Goal: Use online tool/utility: Utilize a website feature to perform a specific function

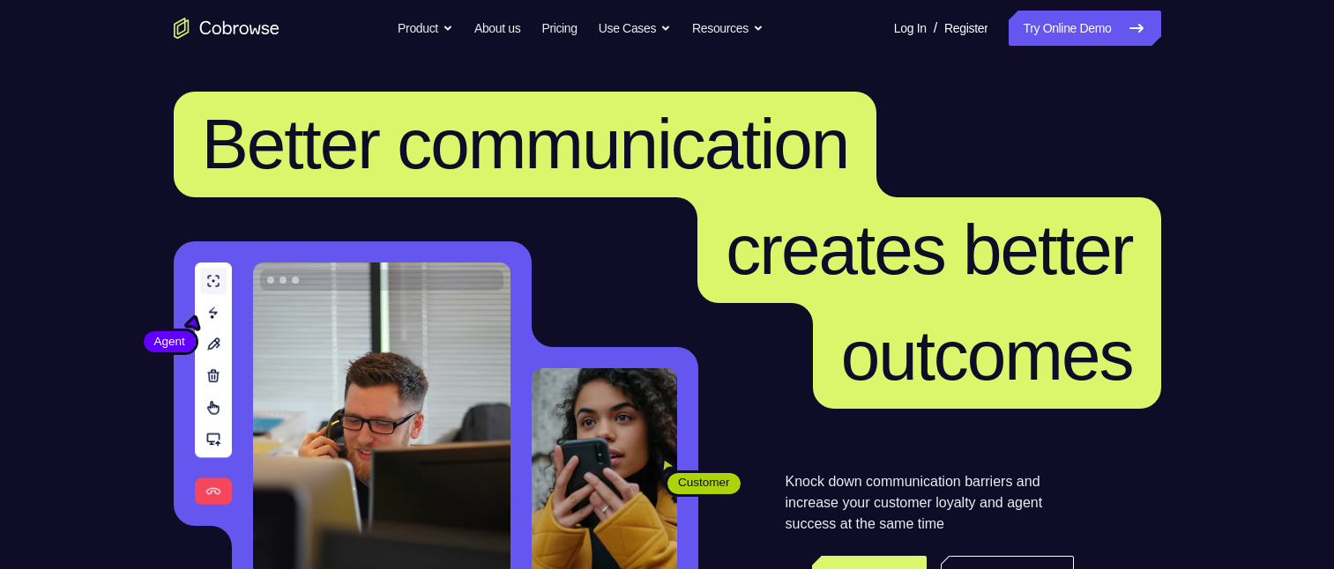
click at [1074, 33] on link "Try Online Demo" at bounding box center [1084, 28] width 152 height 35
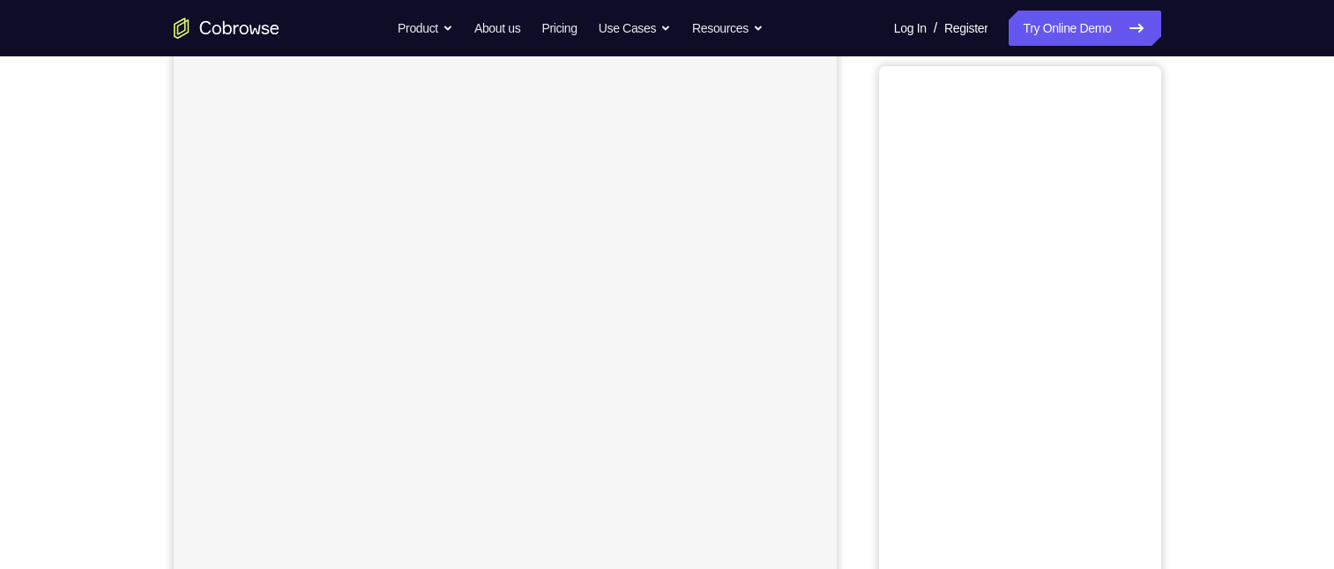
scroll to position [113, 0]
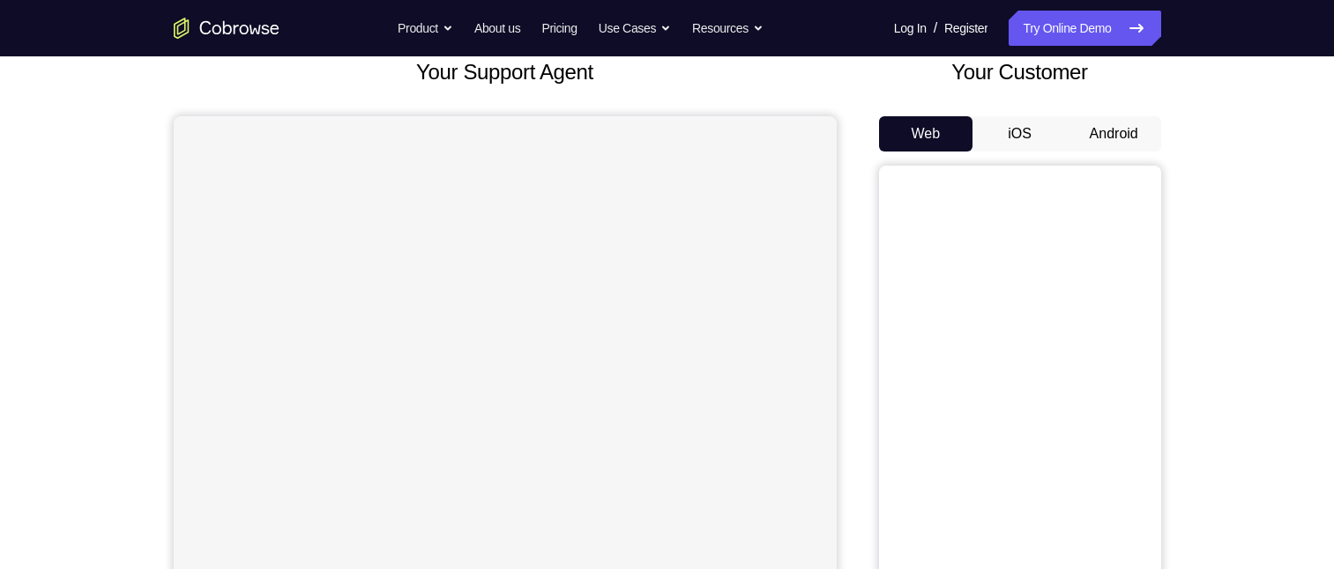
click at [1107, 133] on button "Android" at bounding box center [1114, 133] width 94 height 35
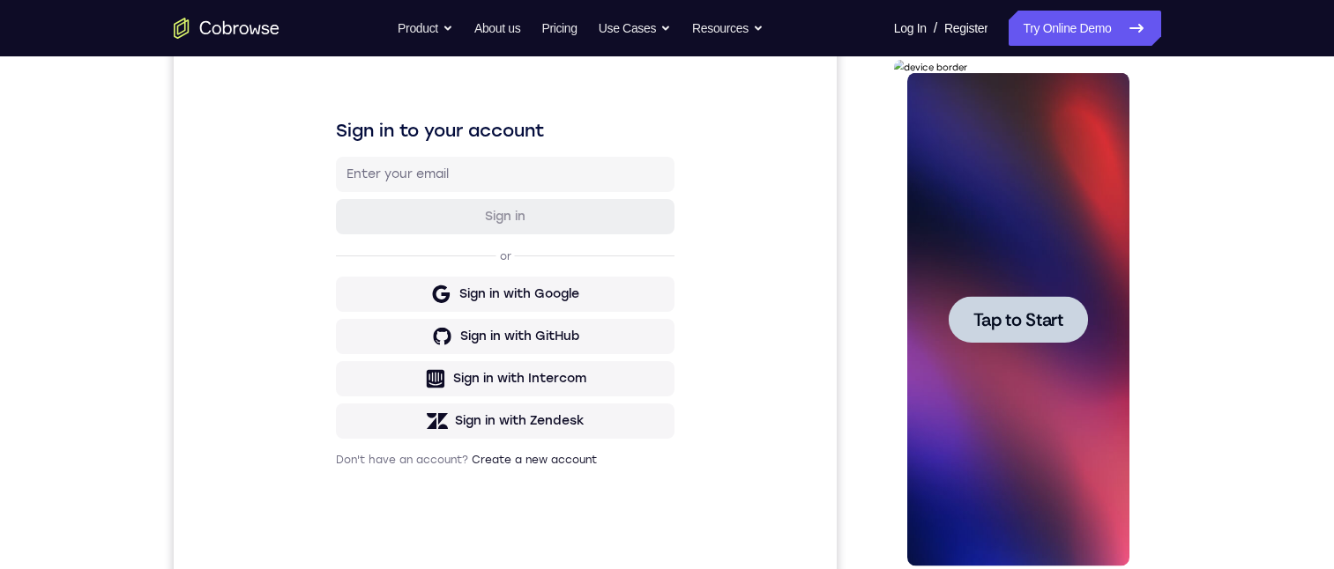
scroll to position [0, 0]
click at [979, 328] on span "Tap to Start" at bounding box center [1018, 320] width 90 height 18
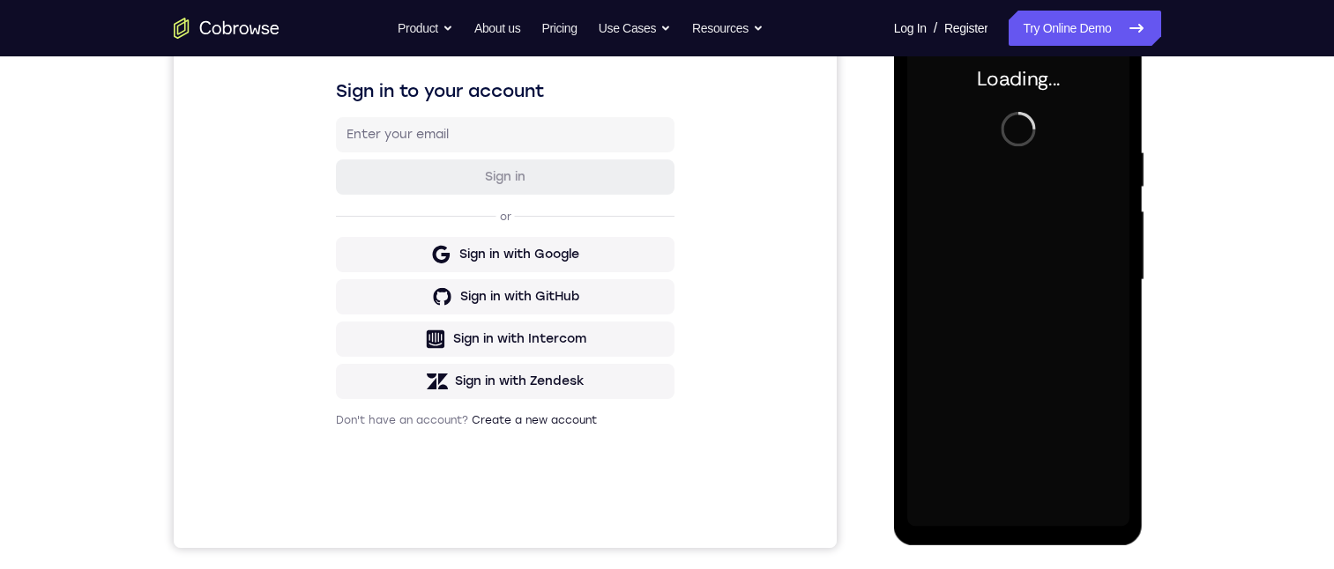
scroll to position [250, 0]
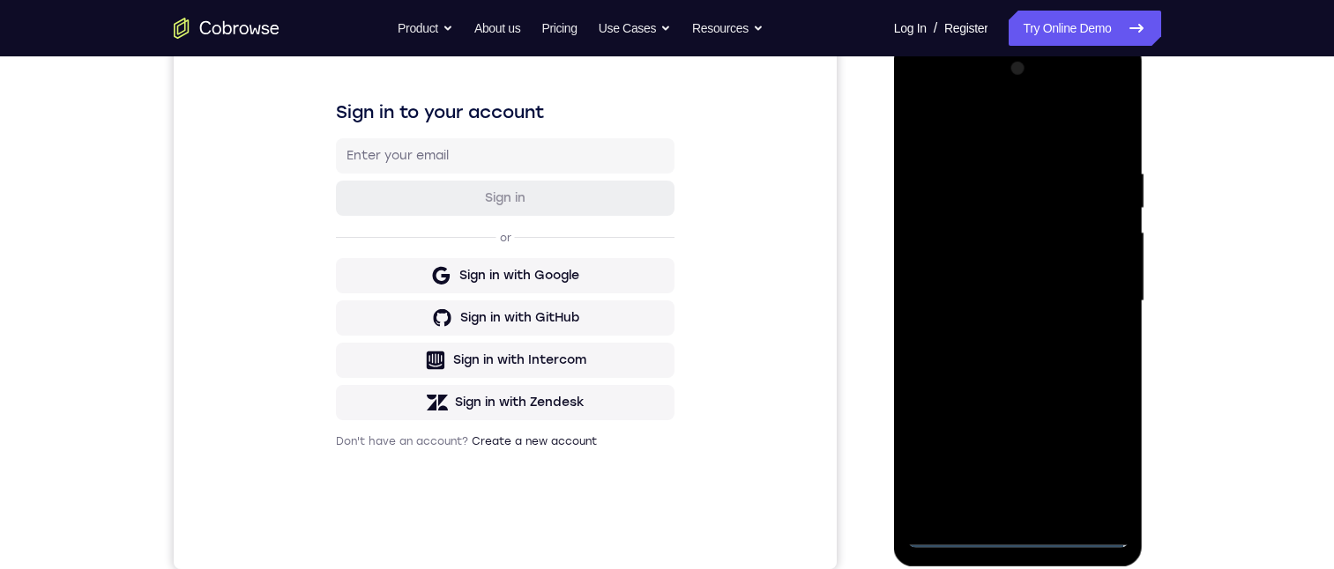
click at [1015, 532] on div at bounding box center [1018, 302] width 222 height 494
click at [1091, 454] on div at bounding box center [1018, 302] width 222 height 494
click at [913, 117] on div at bounding box center [1018, 302] width 222 height 494
click at [1092, 273] on div at bounding box center [1018, 302] width 222 height 494
click at [1092, 287] on div at bounding box center [1018, 302] width 222 height 494
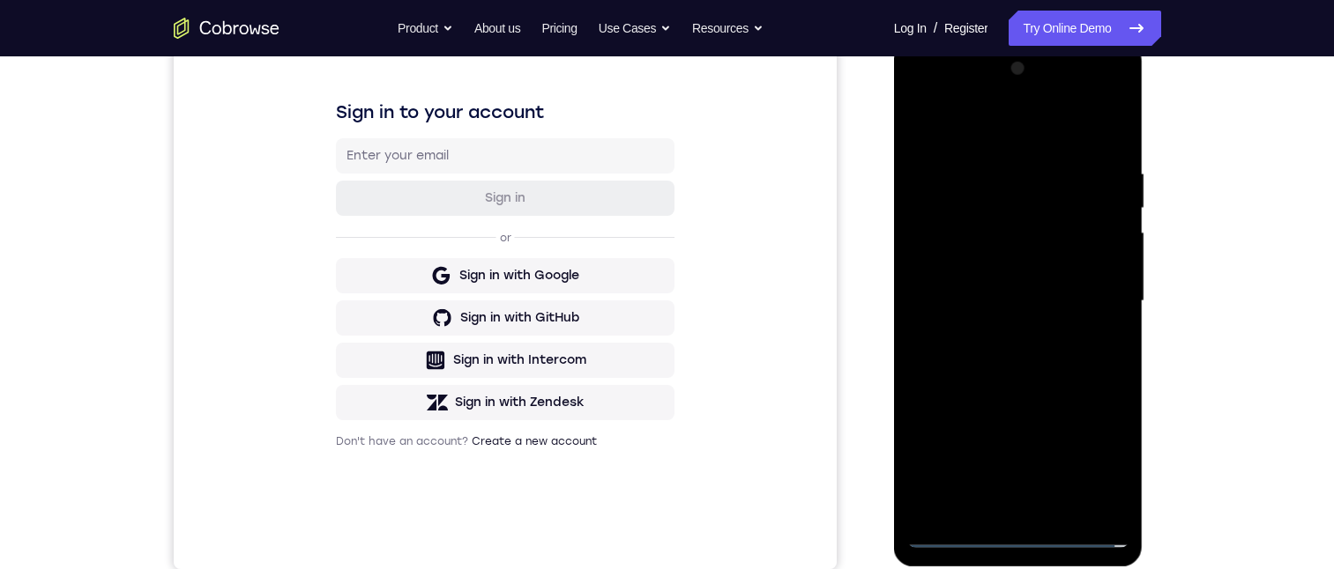
click at [996, 331] on div at bounding box center [1018, 302] width 222 height 494
click at [991, 279] on div at bounding box center [1018, 302] width 222 height 494
click at [954, 255] on div at bounding box center [1018, 302] width 222 height 494
click at [973, 288] on div at bounding box center [1018, 302] width 222 height 494
click at [977, 299] on div at bounding box center [1018, 302] width 222 height 494
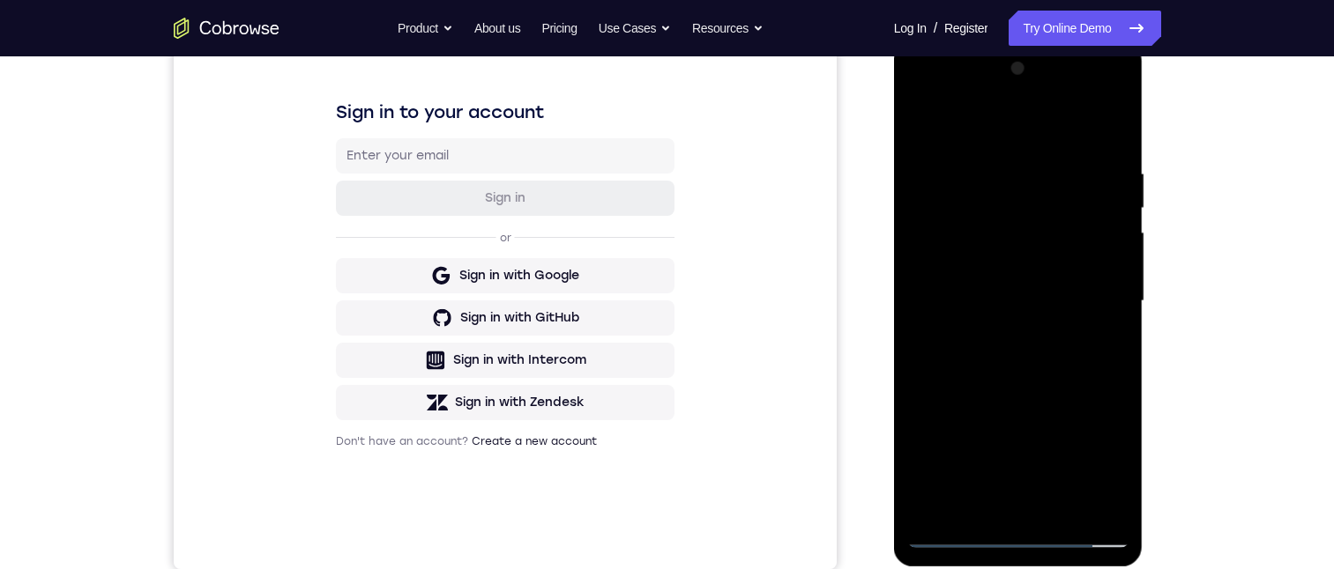
click at [994, 361] on div at bounding box center [1018, 302] width 222 height 494
click at [1015, 346] on div at bounding box center [1018, 302] width 222 height 494
click at [1103, 324] on div at bounding box center [1018, 302] width 222 height 494
click at [986, 162] on div at bounding box center [1018, 302] width 222 height 494
click at [1088, 500] on div at bounding box center [1018, 302] width 222 height 494
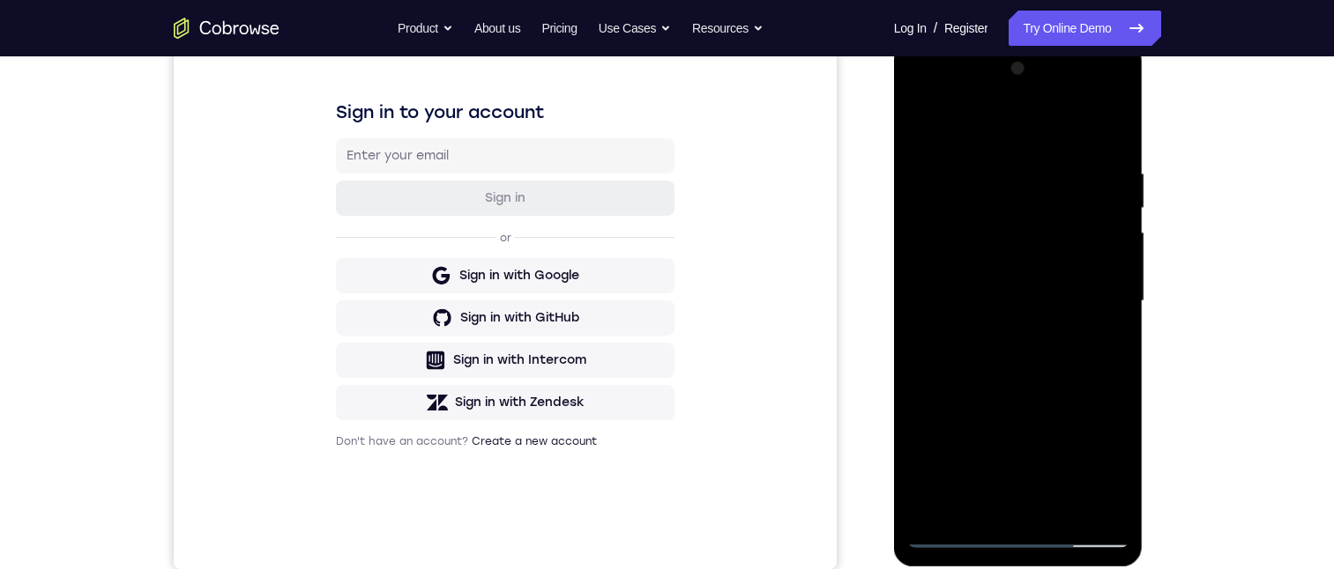
click at [1118, 129] on div at bounding box center [1018, 302] width 222 height 494
click at [1035, 366] on div at bounding box center [1018, 302] width 222 height 494
click at [1051, 158] on div at bounding box center [1018, 302] width 222 height 494
click at [1110, 314] on div at bounding box center [1018, 302] width 222 height 494
click at [1082, 502] on div at bounding box center [1018, 302] width 222 height 494
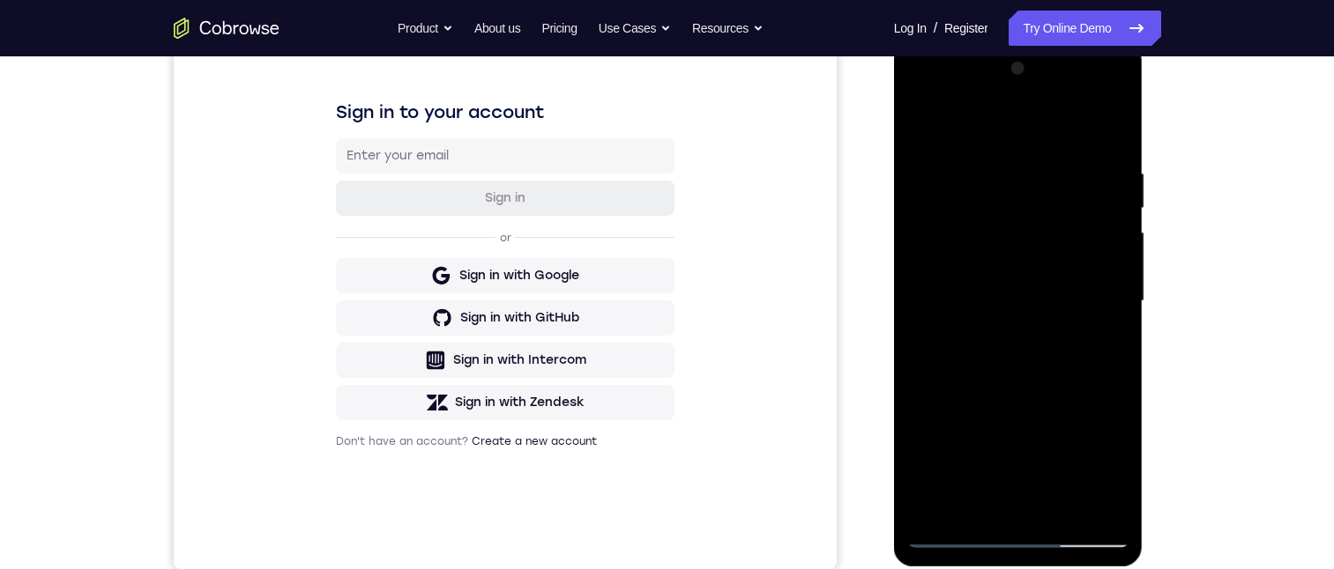
click at [1111, 122] on div at bounding box center [1018, 302] width 222 height 494
click at [1118, 118] on div at bounding box center [1018, 302] width 222 height 494
click at [1064, 506] on div at bounding box center [1018, 302] width 222 height 494
click at [1043, 392] on div at bounding box center [1018, 302] width 222 height 494
click at [1037, 324] on div at bounding box center [1018, 302] width 222 height 494
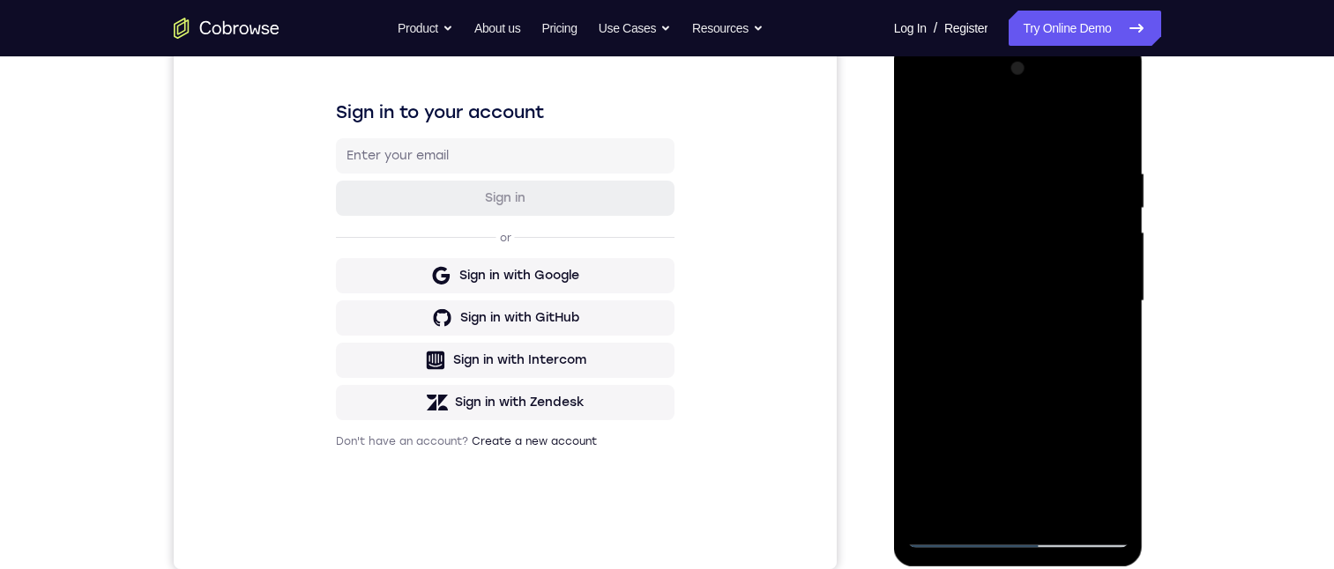
click at [914, 118] on div at bounding box center [1018, 302] width 222 height 494
click at [925, 120] on div at bounding box center [1018, 302] width 222 height 494
drag, startPoint x: 1078, startPoint y: 346, endPoint x: 1097, endPoint y: 133, distance: 214.2
click at [1097, 133] on div at bounding box center [1018, 302] width 222 height 494
drag, startPoint x: 1047, startPoint y: 398, endPoint x: 1087, endPoint y: 100, distance: 299.7
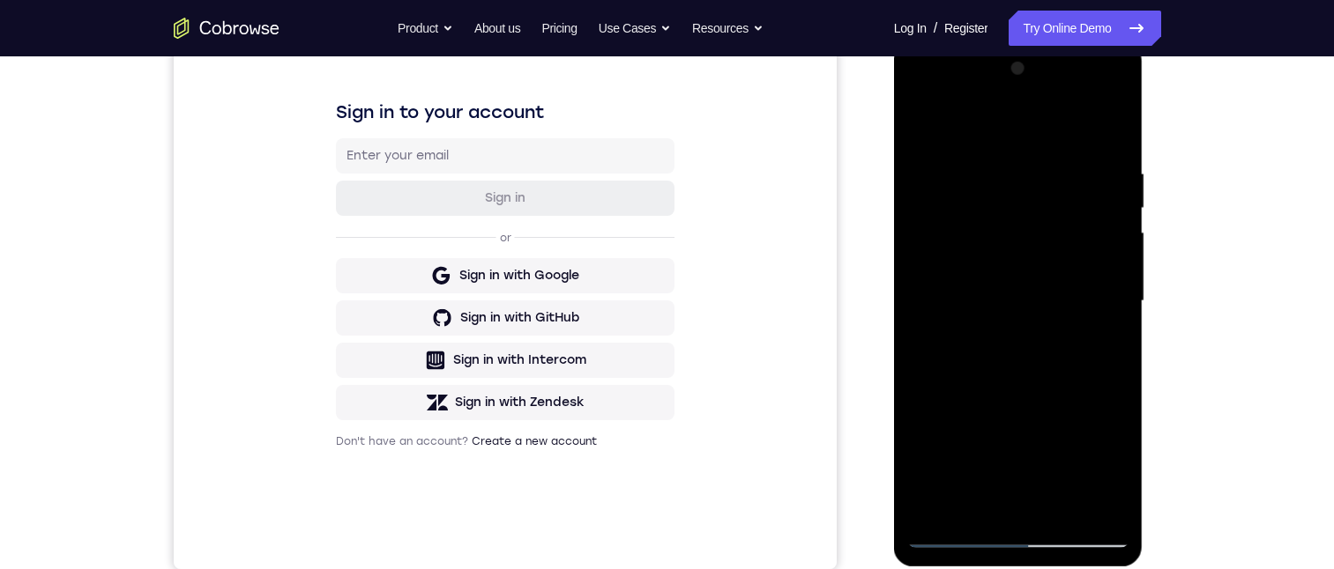
click at [1087, 100] on div at bounding box center [1018, 302] width 222 height 494
drag, startPoint x: 1015, startPoint y: 314, endPoint x: 1069, endPoint y: 141, distance: 180.9
click at [1069, 141] on div at bounding box center [1018, 302] width 222 height 494
drag, startPoint x: 1053, startPoint y: 355, endPoint x: 1083, endPoint y: 214, distance: 144.2
click at [1083, 214] on div at bounding box center [1018, 302] width 222 height 494
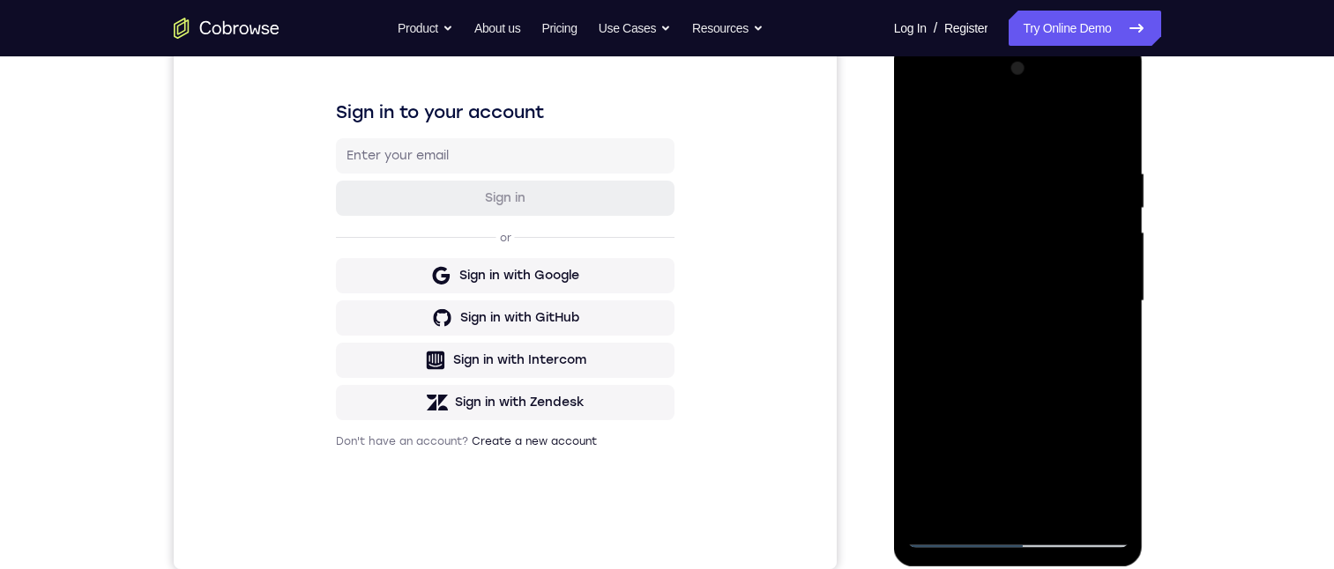
click at [1019, 320] on div at bounding box center [1018, 302] width 222 height 494
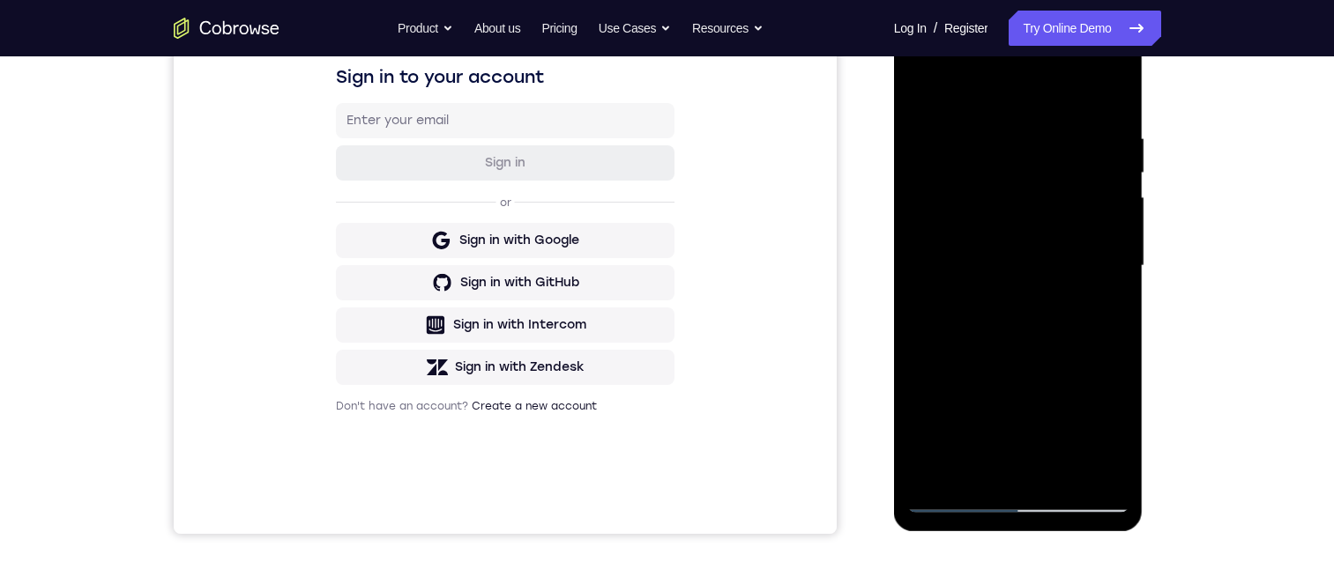
click at [980, 466] on div at bounding box center [1018, 266] width 222 height 494
click at [957, 84] on div at bounding box center [1018, 266] width 222 height 494
drag, startPoint x: 1082, startPoint y: 201, endPoint x: 1088, endPoint y: 324, distance: 122.6
click at [1088, 324] on div at bounding box center [1018, 266] width 222 height 494
drag, startPoint x: 1027, startPoint y: 151, endPoint x: 2049, endPoint y: 155, distance: 1021.7
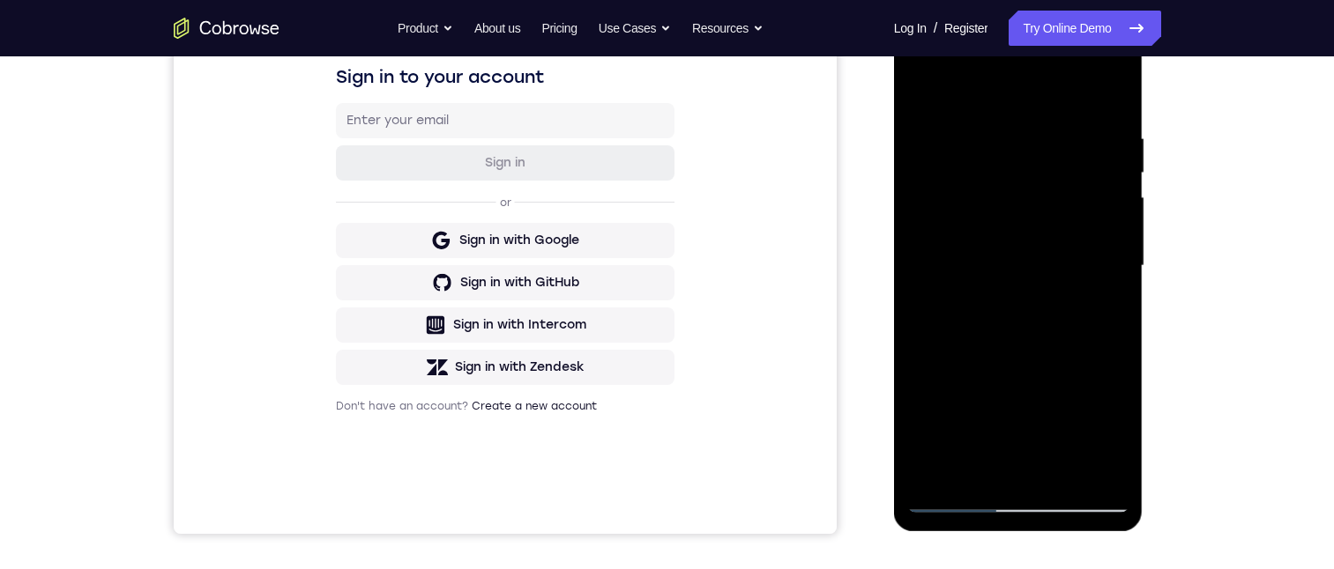
click at [1027, 151] on div at bounding box center [1018, 266] width 222 height 494
drag, startPoint x: 1062, startPoint y: 152, endPoint x: 938, endPoint y: 419, distance: 294.6
click at [938, 419] on div at bounding box center [1018, 266] width 222 height 494
drag, startPoint x: 945, startPoint y: 463, endPoint x: 917, endPoint y: 399, distance: 69.5
click at [917, 399] on div at bounding box center [1018, 266] width 222 height 494
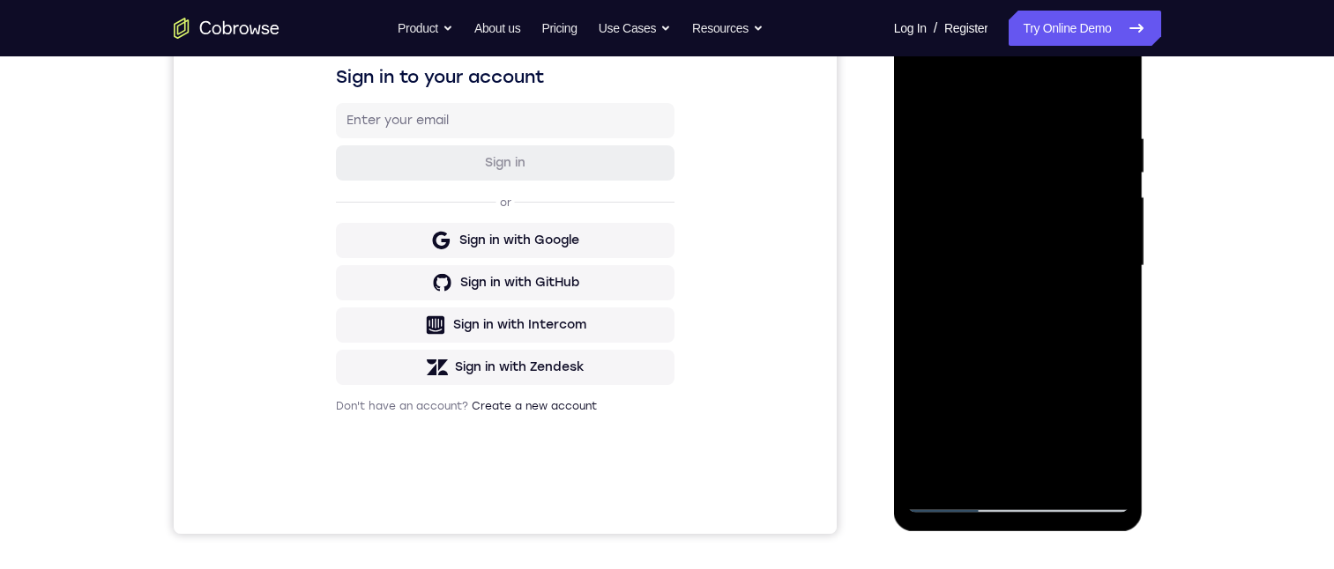
click at [1114, 428] on div at bounding box center [1018, 266] width 222 height 494
click at [1099, 302] on div at bounding box center [1018, 266] width 222 height 494
click at [914, 94] on div at bounding box center [1018, 266] width 222 height 494
click at [919, 87] on div at bounding box center [1018, 266] width 222 height 494
click at [1097, 128] on div at bounding box center [1018, 266] width 222 height 494
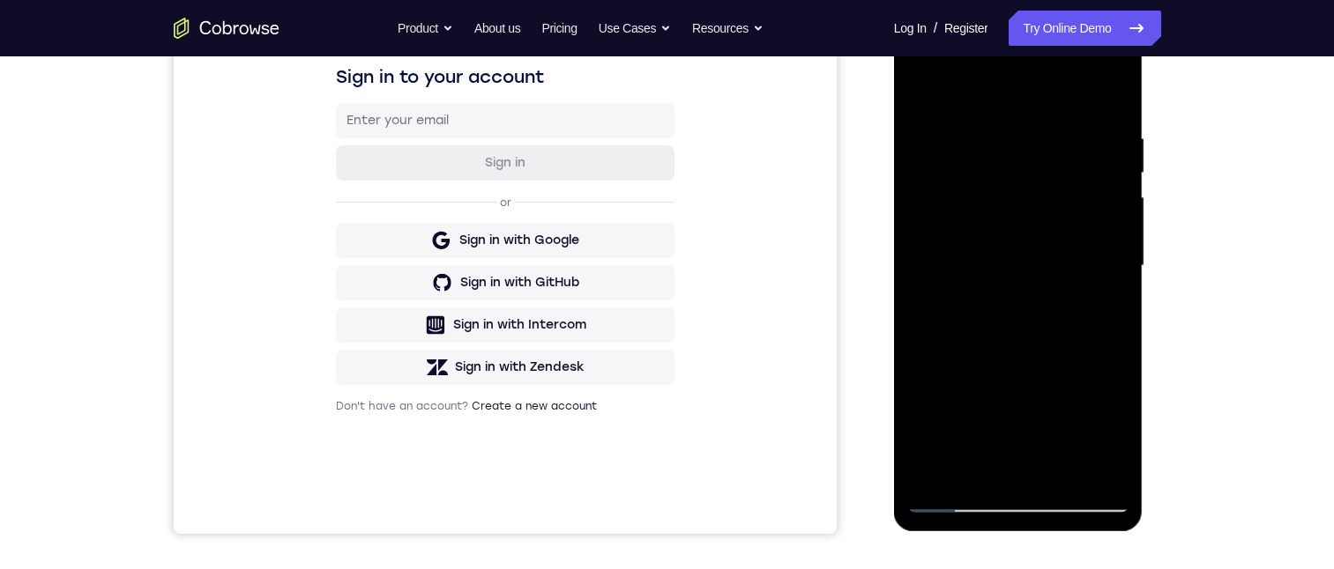
click at [1087, 472] on div at bounding box center [1018, 266] width 222 height 494
click at [1085, 467] on div at bounding box center [1018, 266] width 222 height 494
click at [1111, 466] on div at bounding box center [1018, 266] width 222 height 494
click at [1111, 234] on div at bounding box center [1018, 266] width 222 height 494
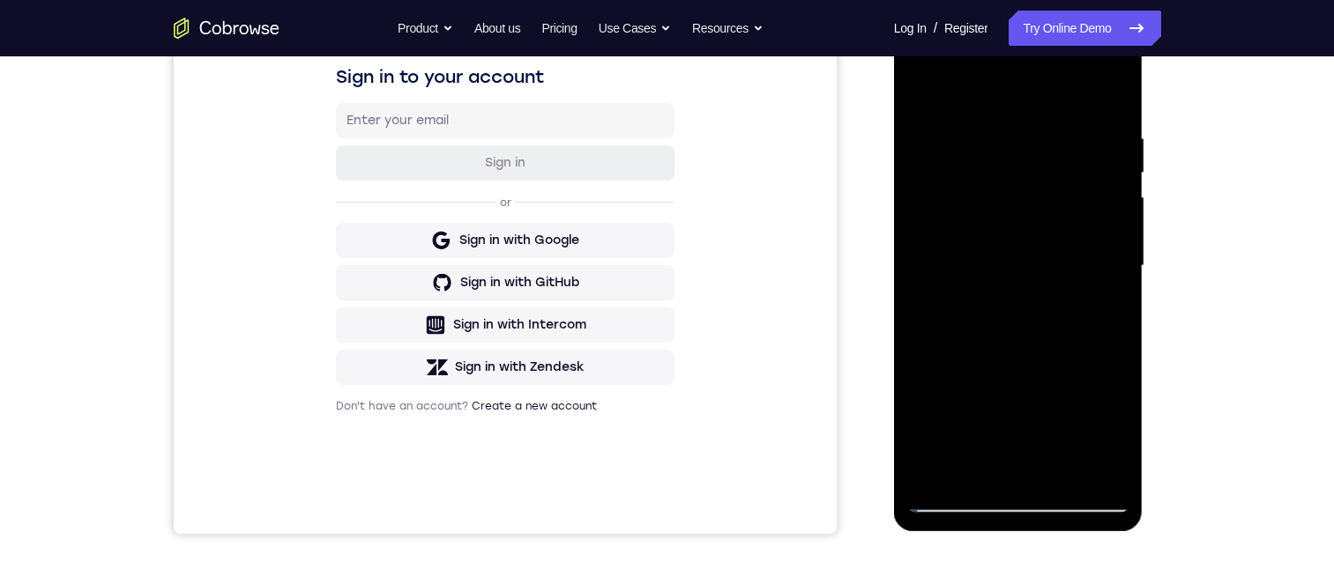
click at [1056, 463] on div at bounding box center [1018, 266] width 222 height 494
click at [1025, 294] on div at bounding box center [1018, 266] width 222 height 494
click at [1022, 235] on div at bounding box center [1018, 266] width 222 height 494
click at [1016, 295] on div at bounding box center [1018, 266] width 222 height 494
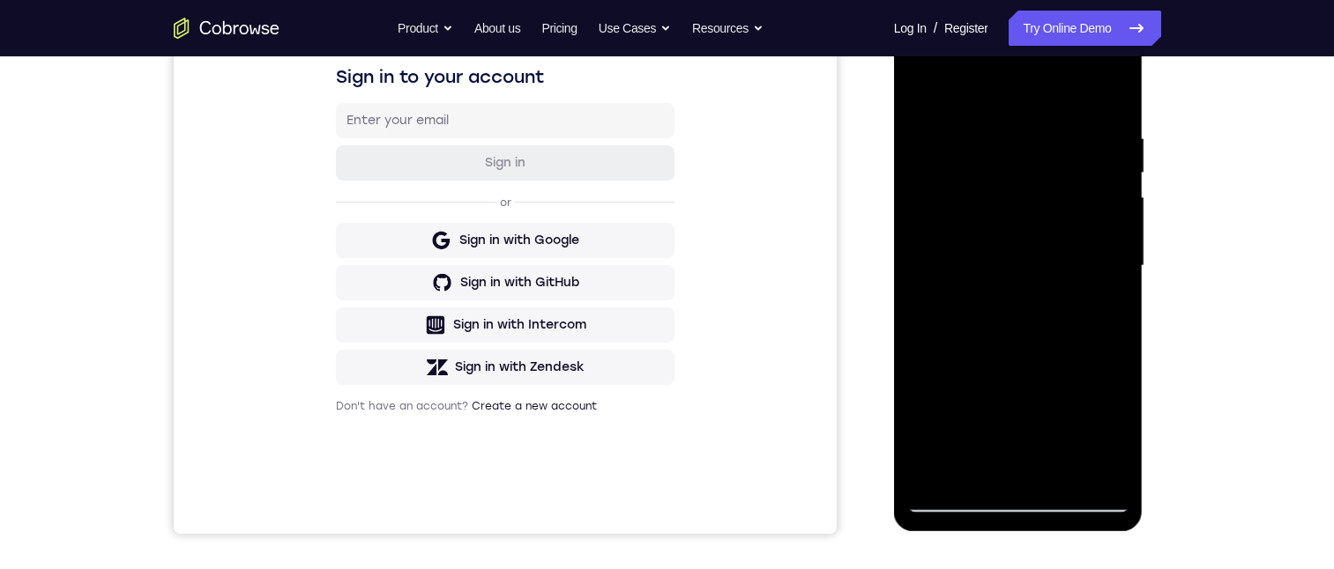
click at [1016, 295] on div at bounding box center [1018, 266] width 222 height 494
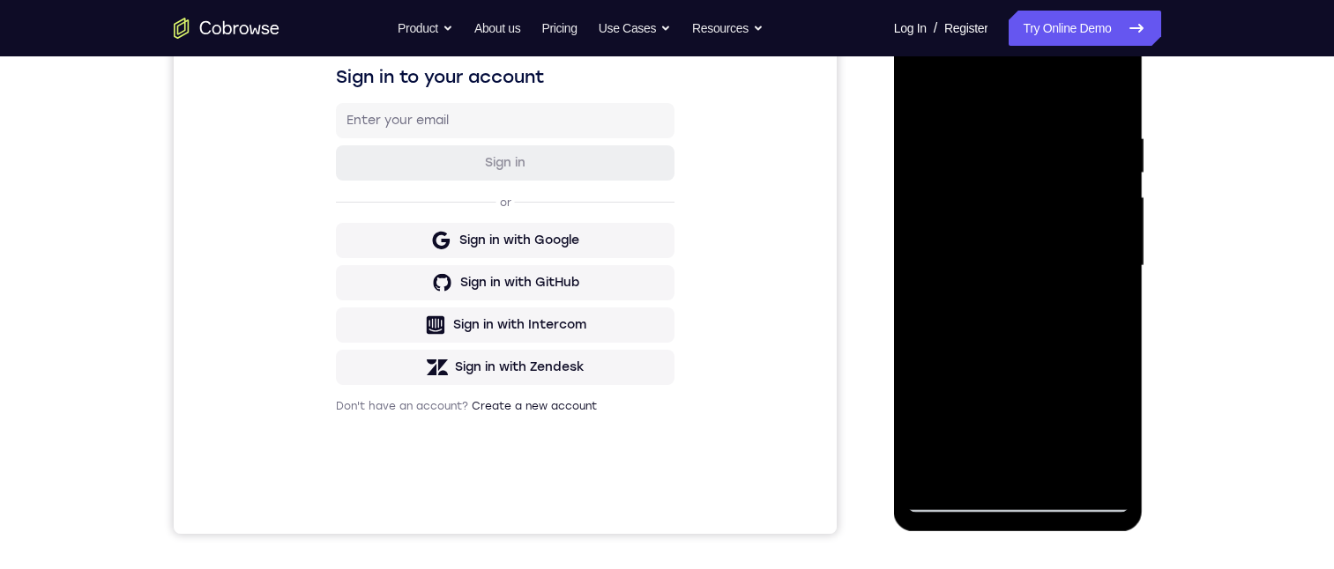
click at [1016, 295] on div at bounding box center [1018, 266] width 222 height 494
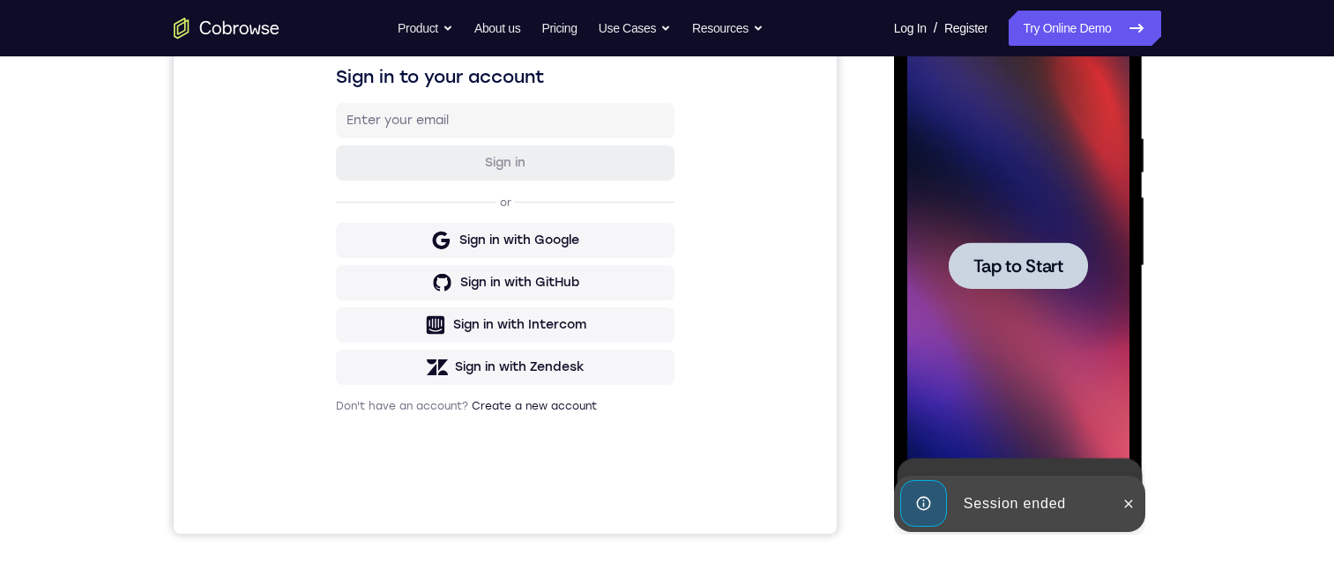
click at [1026, 274] on span "Tap to Start" at bounding box center [1018, 266] width 90 height 18
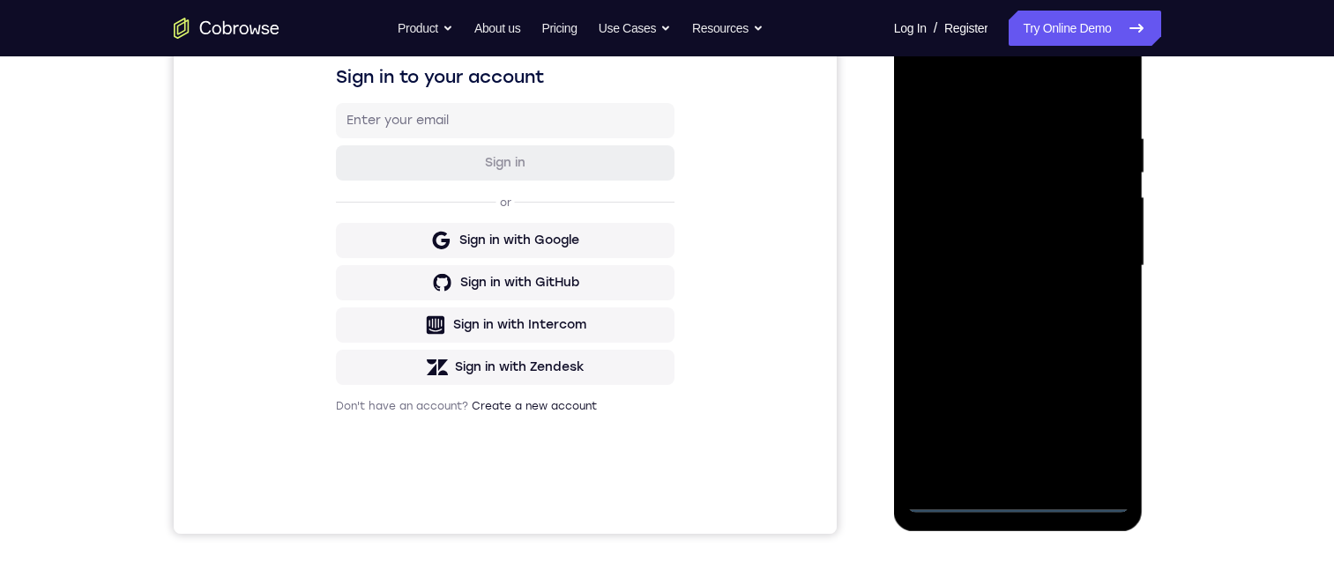
click at [1014, 502] on div at bounding box center [1018, 266] width 222 height 494
click at [1093, 414] on div at bounding box center [1018, 266] width 222 height 494
click at [948, 82] on div at bounding box center [1018, 266] width 222 height 494
click at [1084, 263] on div at bounding box center [1018, 266] width 222 height 494
click at [994, 465] on div at bounding box center [1018, 266] width 222 height 494
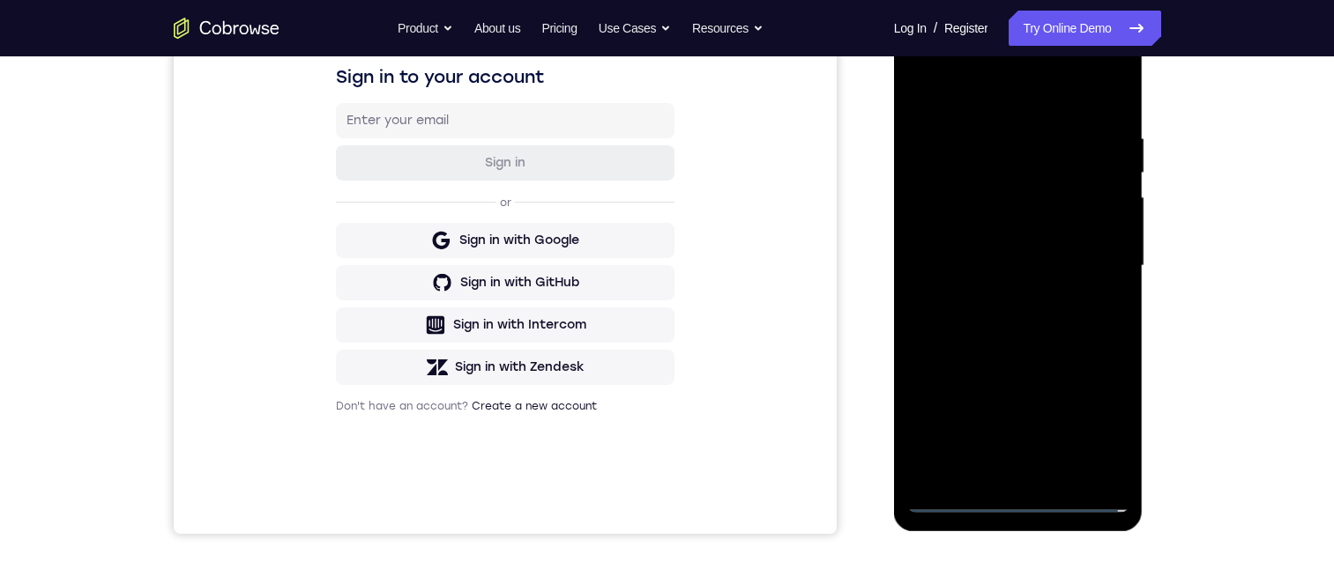
click at [991, 247] on div at bounding box center [1018, 266] width 222 height 494
click at [981, 223] on div at bounding box center [1018, 266] width 222 height 494
click at [993, 264] on div at bounding box center [1018, 266] width 222 height 494
click at [1005, 317] on div at bounding box center [1018, 266] width 222 height 494
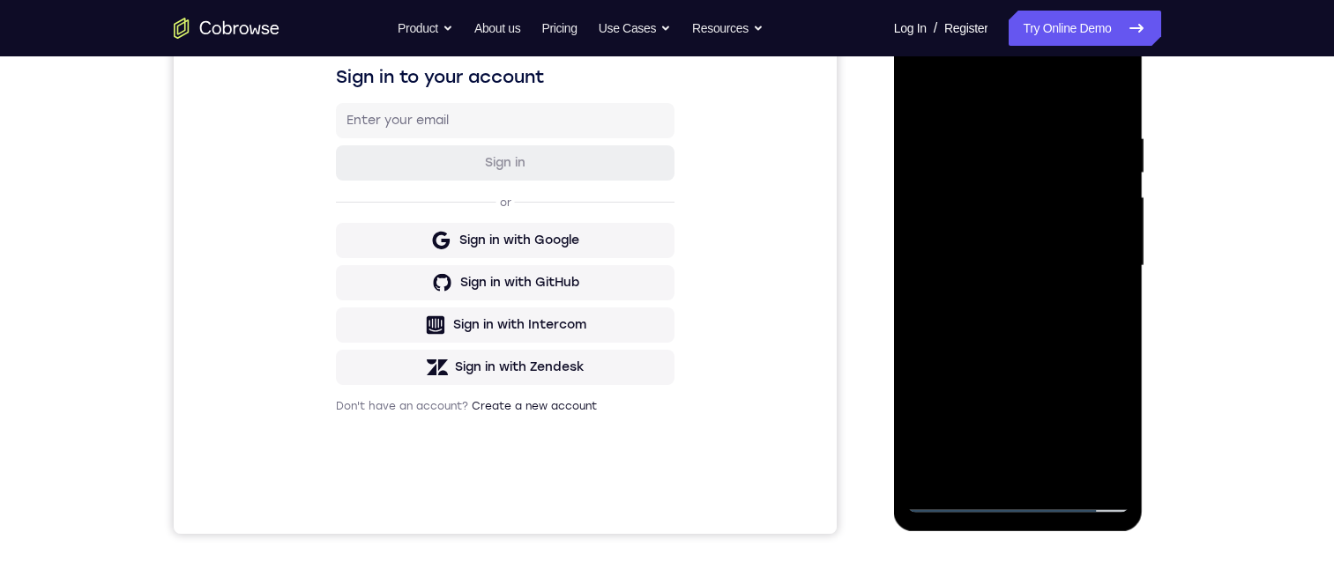
click at [1044, 324] on div at bounding box center [1018, 266] width 222 height 494
click at [1012, 327] on div at bounding box center [1018, 266] width 222 height 494
click at [991, 128] on div at bounding box center [1018, 266] width 222 height 494
click at [1105, 92] on div at bounding box center [1018, 266] width 222 height 494
click at [1109, 91] on div at bounding box center [1018, 266] width 222 height 494
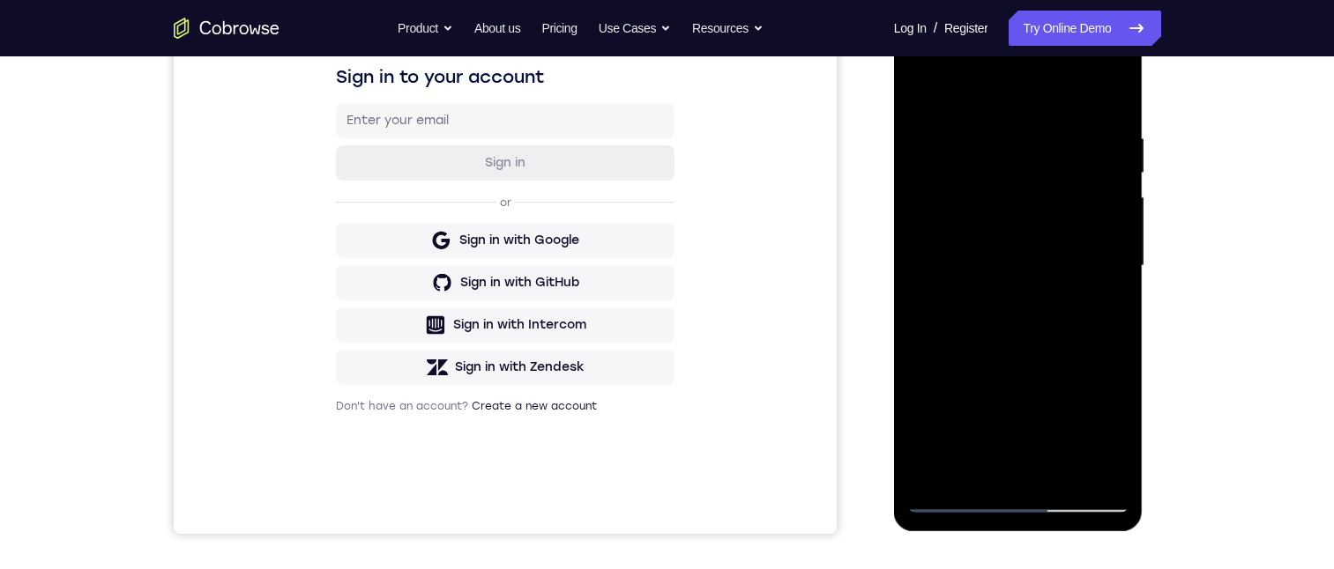
click at [1109, 91] on div at bounding box center [1018, 266] width 222 height 494
click at [1099, 129] on div at bounding box center [1018, 266] width 222 height 494
click at [922, 80] on div at bounding box center [1018, 266] width 222 height 494
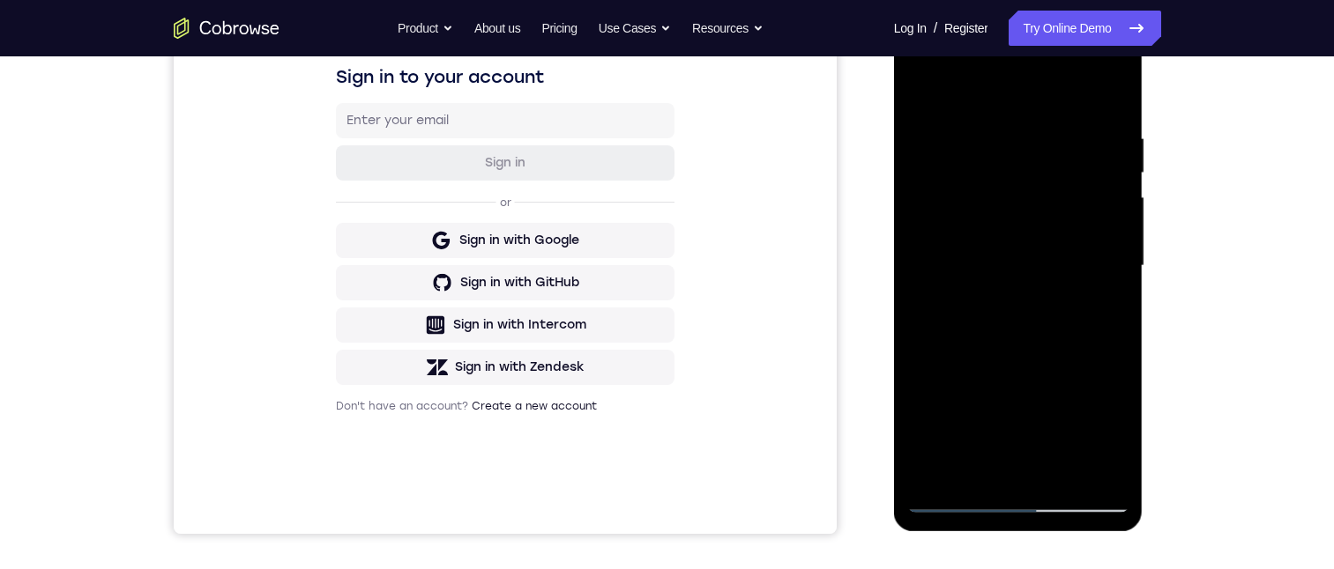
click at [919, 81] on div at bounding box center [1018, 266] width 222 height 494
click at [1054, 119] on div at bounding box center [1018, 266] width 222 height 494
click at [1090, 255] on div at bounding box center [1018, 266] width 222 height 494
drag, startPoint x: 1105, startPoint y: 468, endPoint x: 1090, endPoint y: 449, distance: 24.0
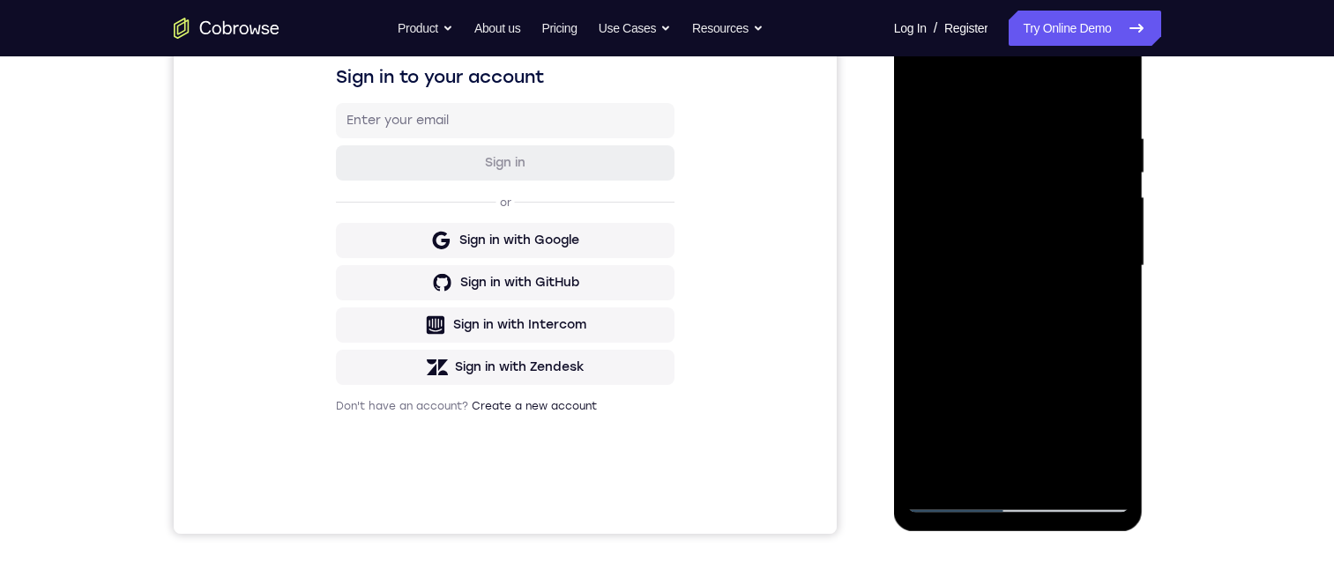
click at [1105, 468] on div at bounding box center [1018, 266] width 222 height 494
click at [1085, 465] on div at bounding box center [1018, 266] width 222 height 494
click at [1109, 93] on div at bounding box center [1018, 266] width 222 height 494
click at [980, 474] on div at bounding box center [1018, 266] width 222 height 494
click at [960, 85] on div at bounding box center [1018, 266] width 222 height 494
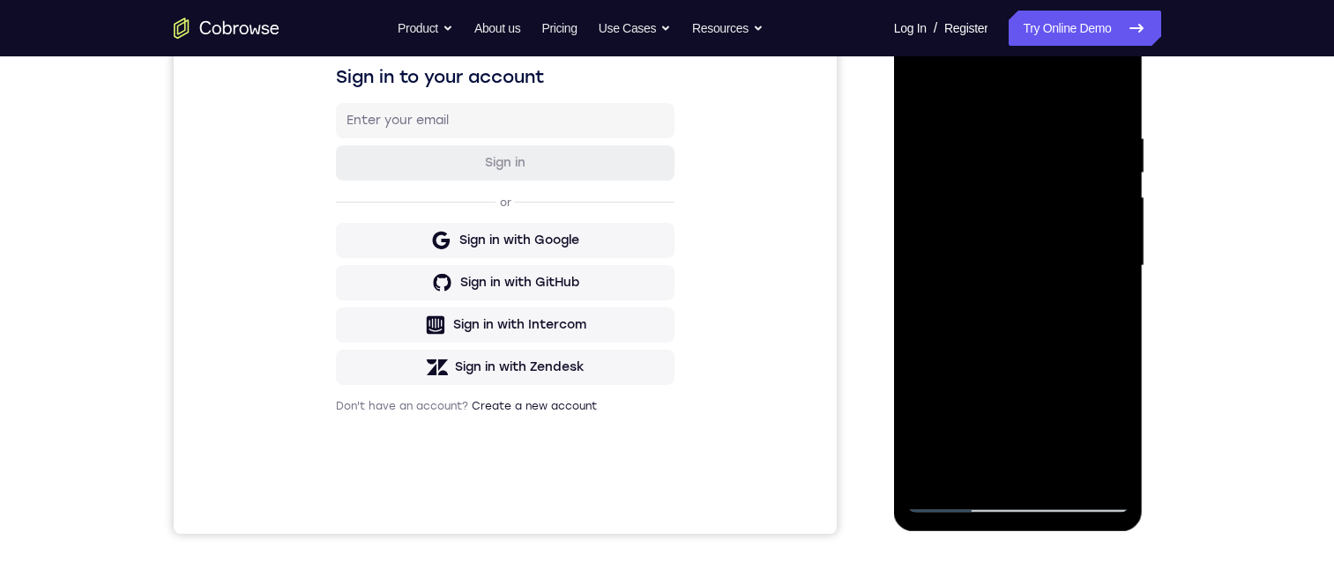
click at [1034, 100] on div at bounding box center [1018, 266] width 222 height 494
click at [954, 379] on div at bounding box center [1018, 266] width 222 height 494
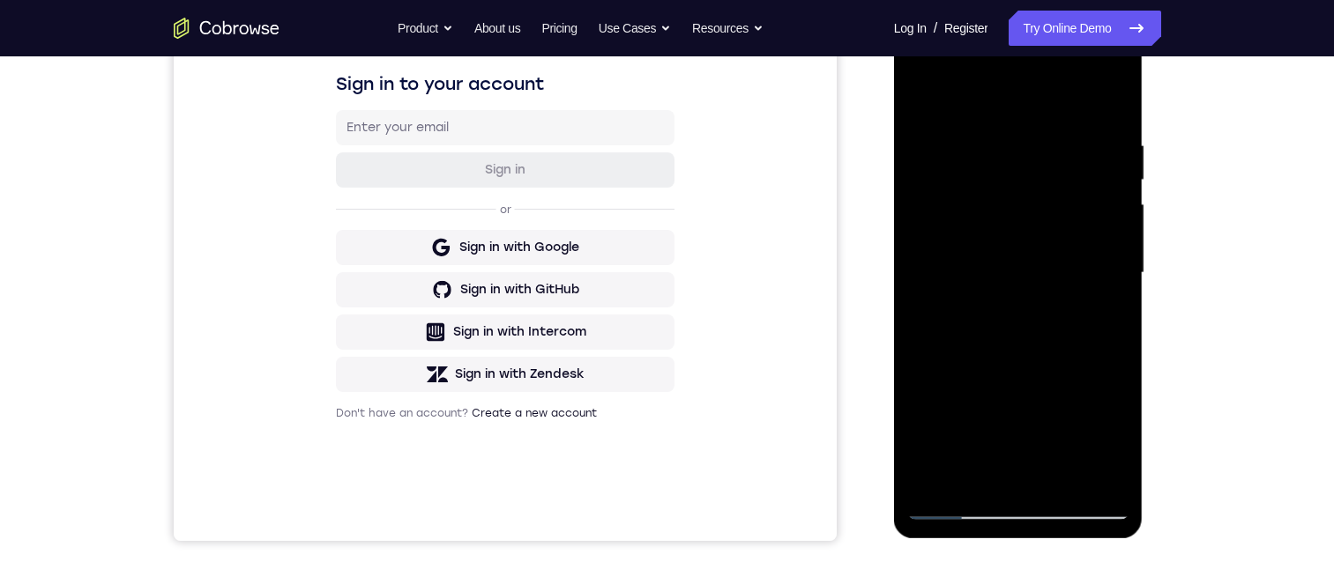
drag, startPoint x: 1061, startPoint y: 270, endPoint x: 1008, endPoint y: 175, distance: 108.9
click at [1008, 168] on div at bounding box center [1018, 273] width 222 height 494
drag, startPoint x: 1056, startPoint y: 186, endPoint x: 1030, endPoint y: 475, distance: 290.3
click at [1030, 475] on div at bounding box center [1018, 273] width 222 height 494
click at [931, 487] on div at bounding box center [1018, 273] width 222 height 494
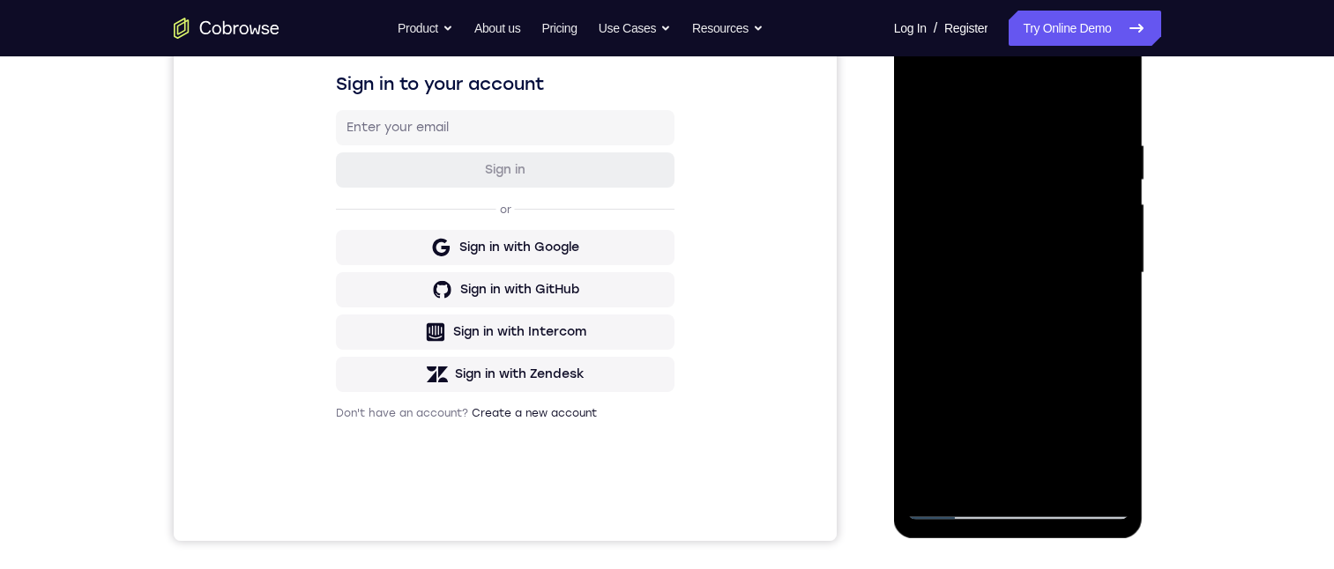
click at [1005, 473] on div at bounding box center [1018, 273] width 222 height 494
click at [1117, 316] on div at bounding box center [1018, 273] width 222 height 494
click at [974, 471] on div at bounding box center [1018, 273] width 222 height 494
drag, startPoint x: 1053, startPoint y: 432, endPoint x: 1050, endPoint y: 225, distance: 207.2
click at [1050, 225] on div at bounding box center [1018, 273] width 222 height 494
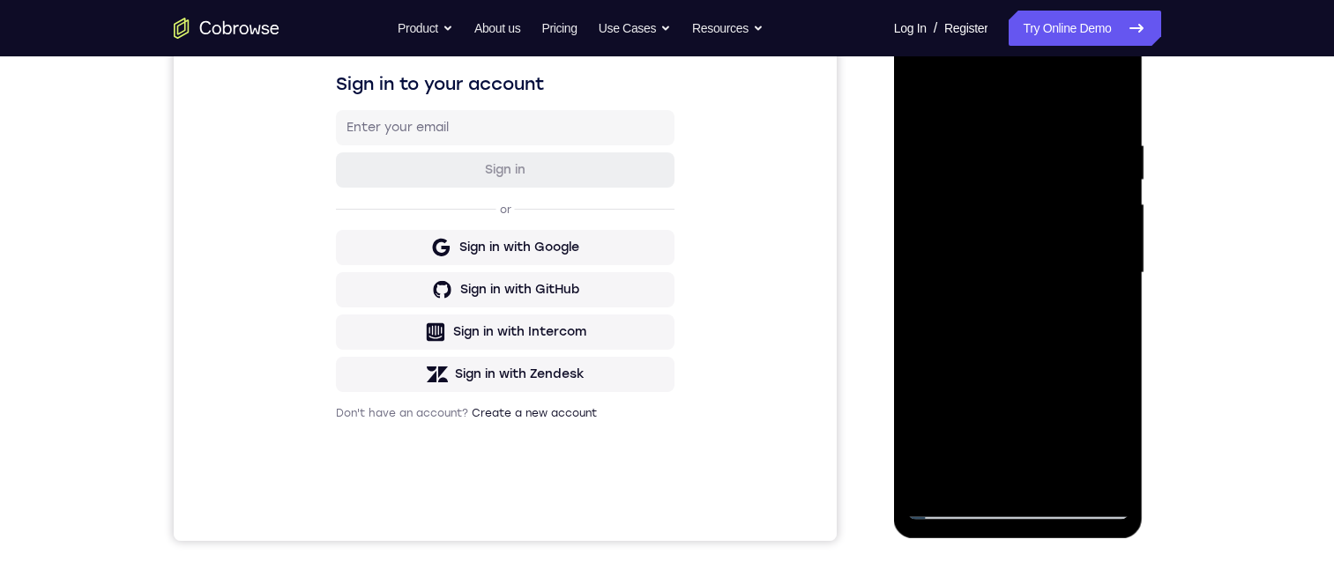
drag, startPoint x: 1008, startPoint y: 390, endPoint x: 1028, endPoint y: 261, distance: 131.2
click at [1028, 261] on div at bounding box center [1018, 273] width 222 height 494
click at [1015, 472] on div at bounding box center [1018, 273] width 222 height 494
